Goal: Information Seeking & Learning: Find specific fact

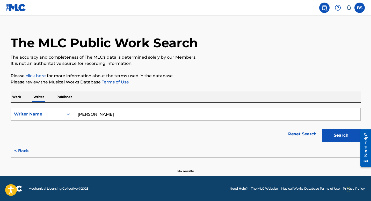
click at [16, 98] on p "Work" at bounding box center [17, 97] width 12 height 11
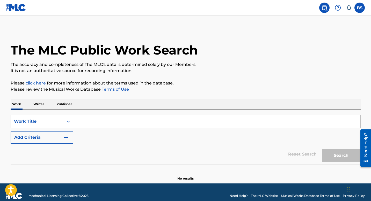
click at [105, 119] on input "Search Form" at bounding box center [216, 121] width 287 height 12
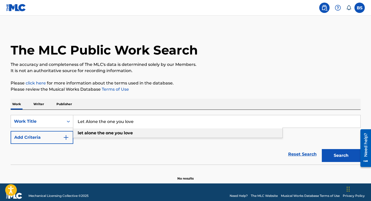
click at [131, 130] on div "let alone the one you love" at bounding box center [177, 133] width 209 height 9
type input "let alone the one you love"
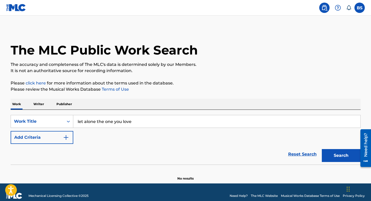
scroll to position [7, 0]
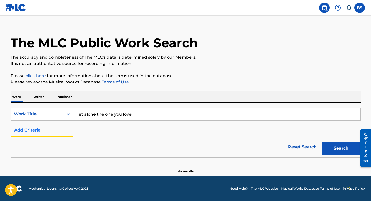
click at [59, 127] on button "Add Criteria" at bounding box center [42, 130] width 63 height 13
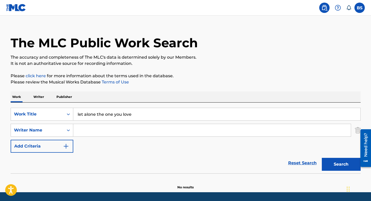
click at [95, 129] on input "Search Form" at bounding box center [211, 130] width 277 height 12
type input "D"
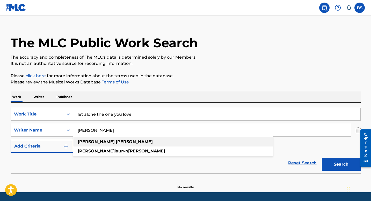
click at [172, 139] on div "[PERSON_NAME]" at bounding box center [172, 141] width 199 height 9
type input "[PERSON_NAME]"
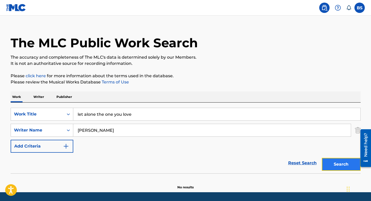
click at [337, 161] on button "Search" at bounding box center [340, 164] width 39 height 13
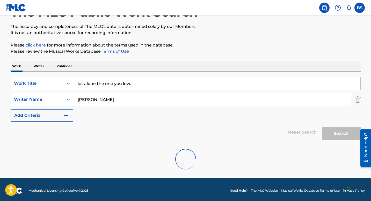
scroll to position [23, 0]
